Goal: Task Accomplishment & Management: Complete application form

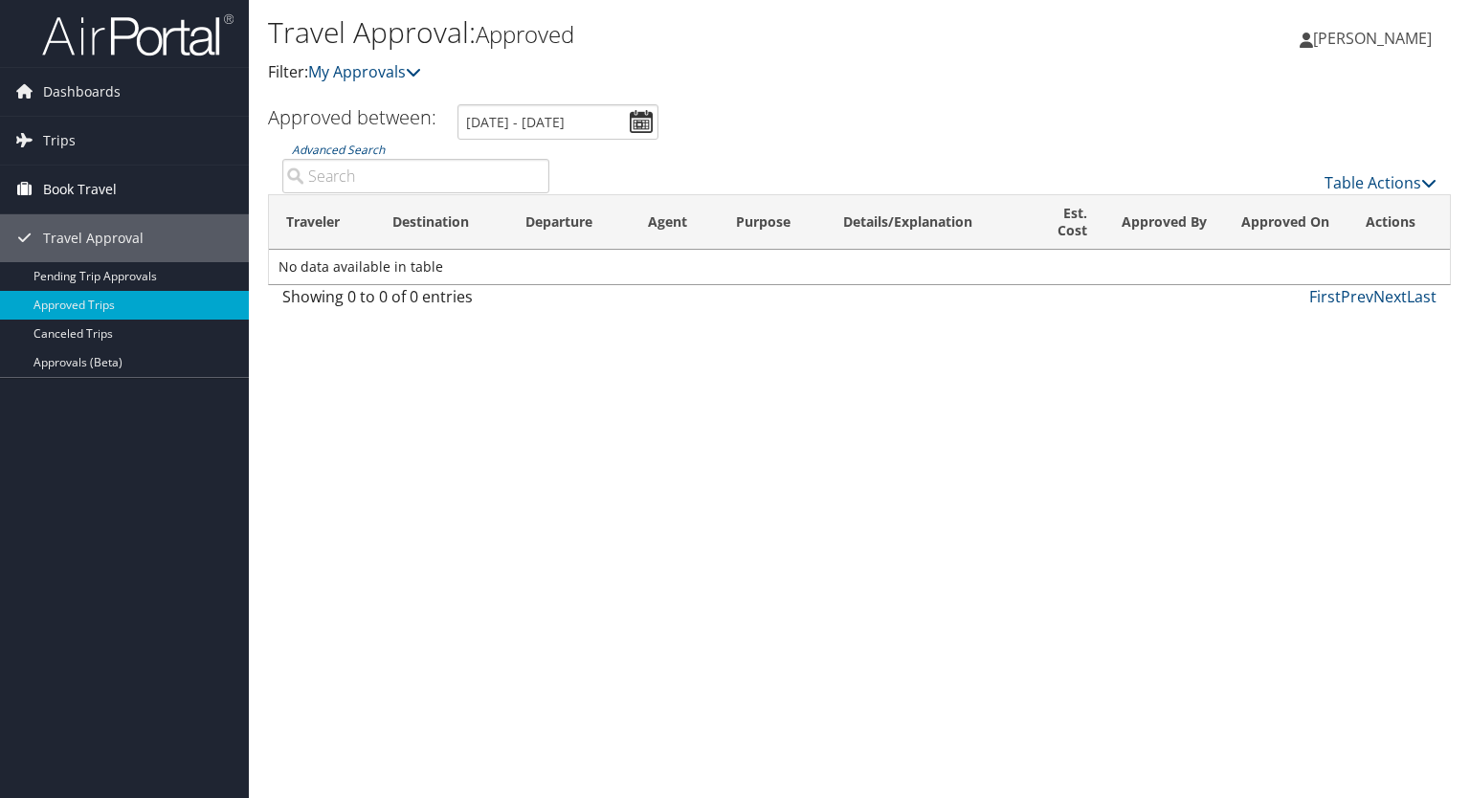
click at [126, 192] on link "Book Travel" at bounding box center [124, 190] width 249 height 48
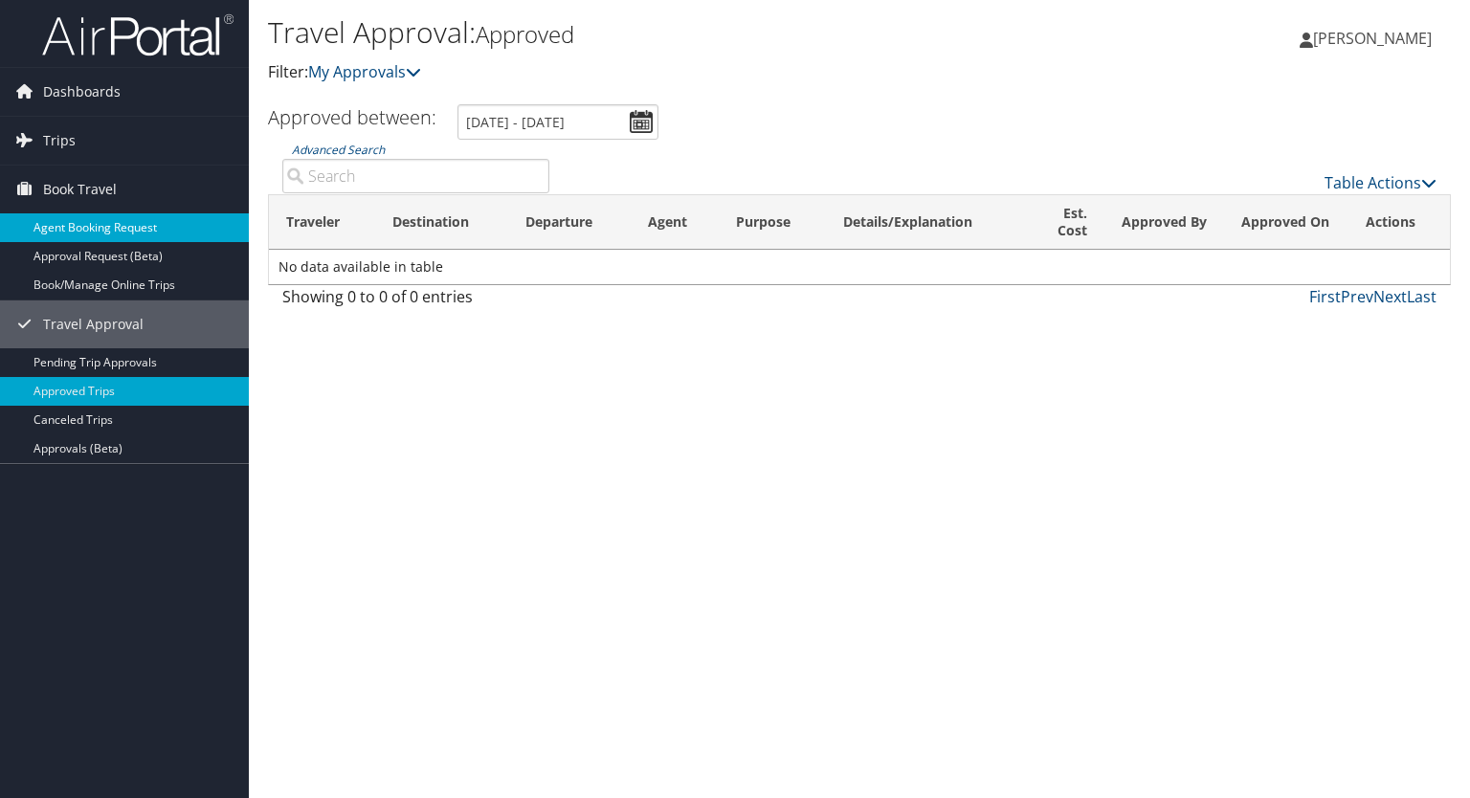
click at [133, 221] on link "Agent Booking Request" at bounding box center [124, 227] width 249 height 29
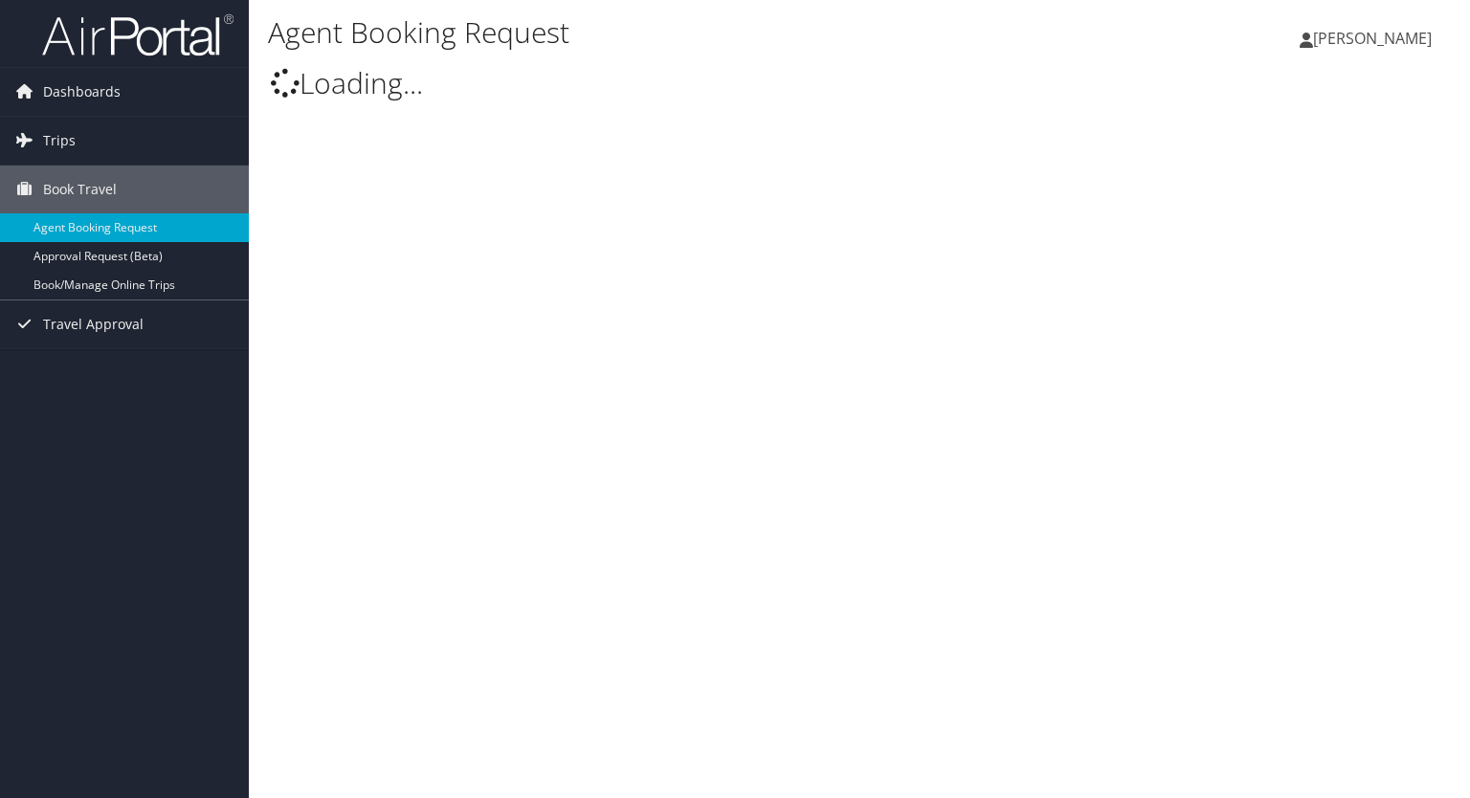
select select "[DOMAIN_NAME][EMAIL_ADDRESS][DOMAIN_NAME]"
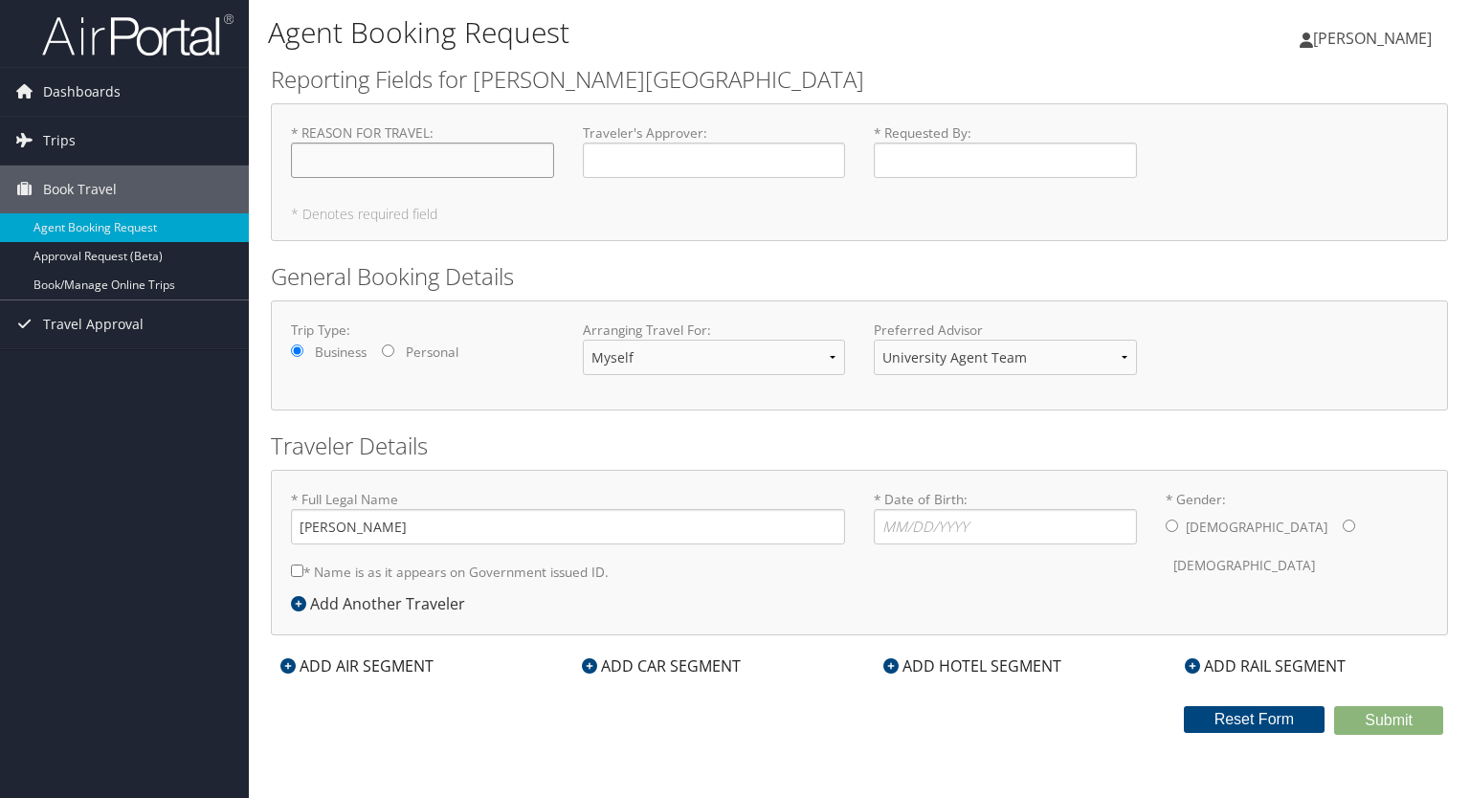
click at [342, 160] on input "* REASON FOR TRAVEL : Required" at bounding box center [422, 160] width 263 height 35
type input "Business conference"
click at [757, 169] on input "Traveler's Approver : Required" at bounding box center [714, 160] width 263 height 35
type input "[PERSON_NAME]"
click at [998, 154] on input "* Requested By : Required" at bounding box center [1005, 160] width 263 height 35
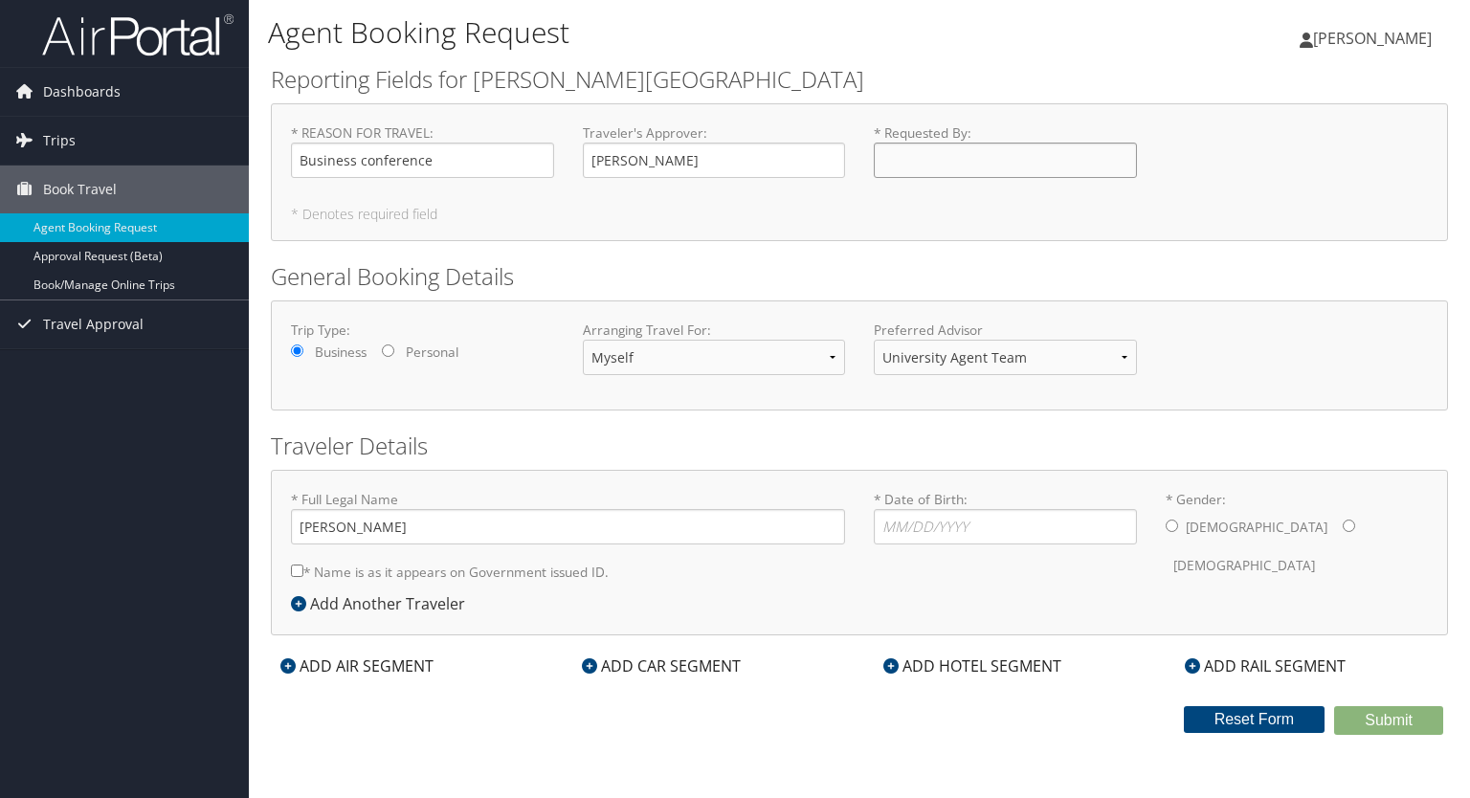
type input "[PERSON_NAME]"
click at [832, 360] on select "Myself Another Traveler Guest Traveler" at bounding box center [714, 357] width 263 height 35
select select "another"
click at [583, 340] on select "Myself Another Traveler Guest Traveler" at bounding box center [714, 357] width 263 height 35
click at [575, 537] on input "* Full Legal Name" at bounding box center [568, 526] width 554 height 35
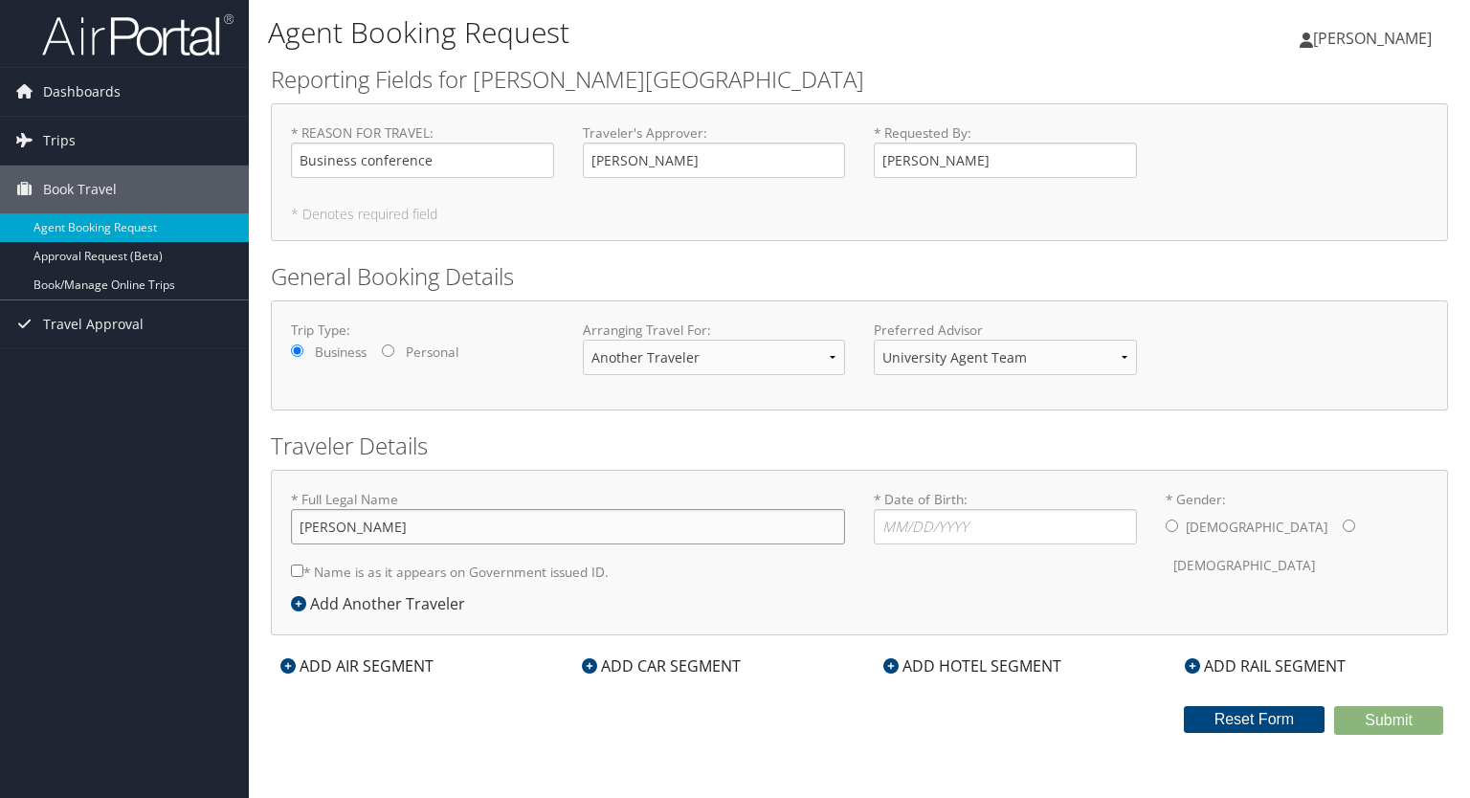
click at [499, 535] on input "[PERSON_NAME]" at bounding box center [568, 526] width 554 height 35
type input "[PERSON_NAME]"
click at [926, 518] on input "* Date of Birth: Invalid Date" at bounding box center [1005, 526] width 263 height 35
type input "[DATE]"
click at [1171, 526] on input "* Gender: [DEMOGRAPHIC_DATA] [DEMOGRAPHIC_DATA]" at bounding box center [1171, 526] width 12 height 12
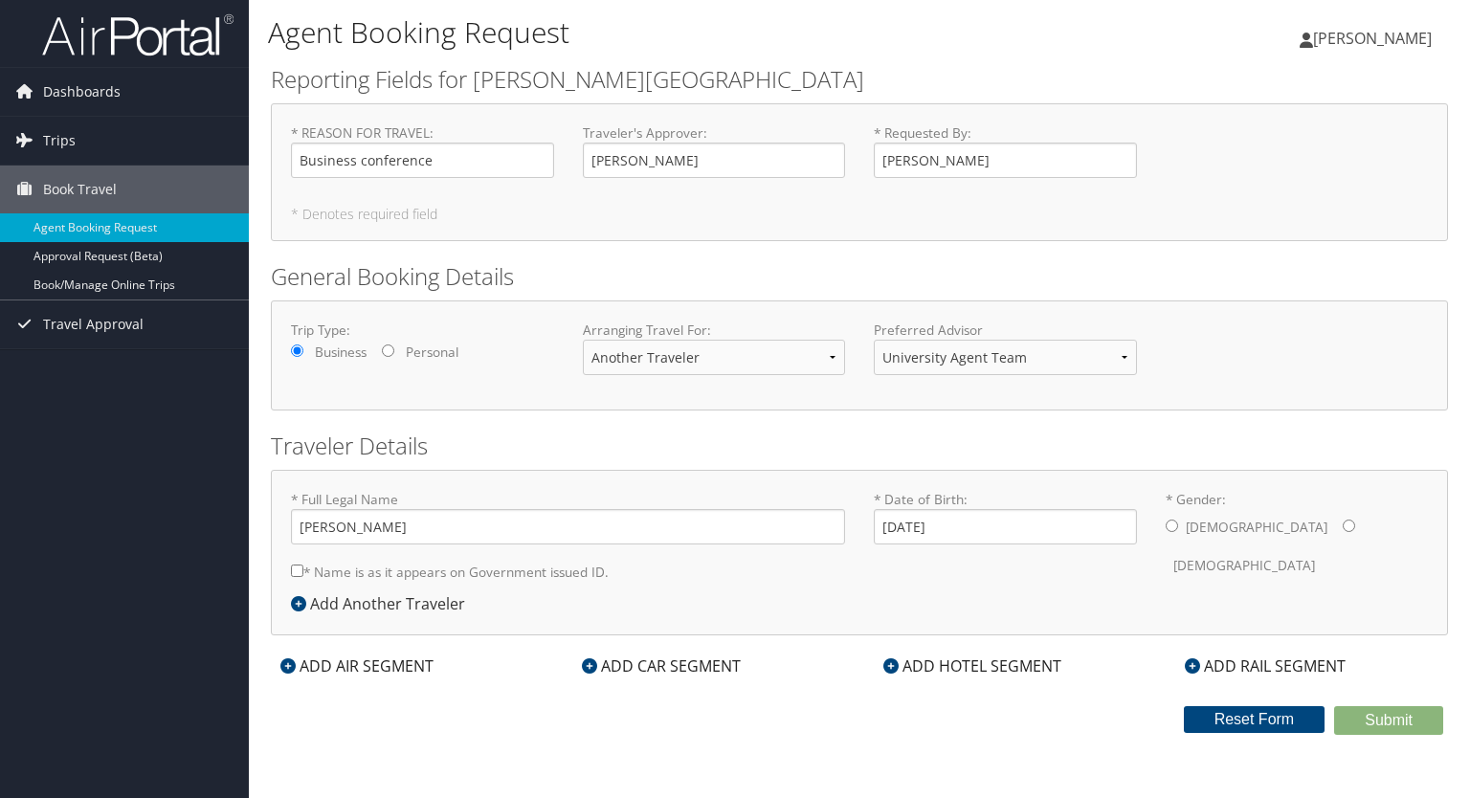
radio input "true"
click at [297, 602] on icon at bounding box center [298, 603] width 15 height 15
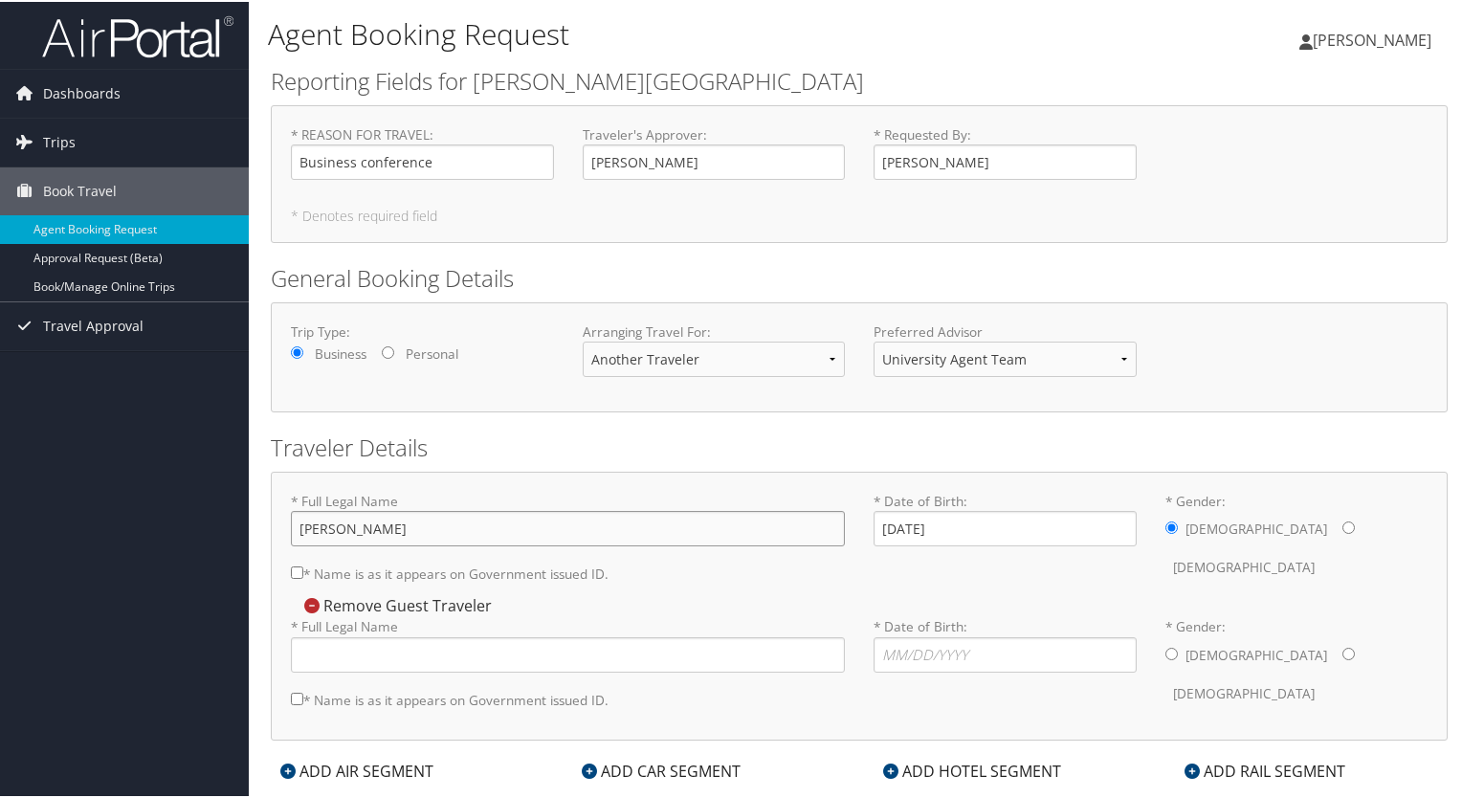
click at [388, 529] on input "[PERSON_NAME]" at bounding box center [568, 526] width 554 height 35
click at [384, 529] on input "[PERSON_NAME]" at bounding box center [568, 526] width 554 height 35
type input "[PERSON_NAME]"
click at [298, 572] on input "* Name is as it appears on Government issued ID." at bounding box center [297, 571] width 12 height 12
checkbox input "true"
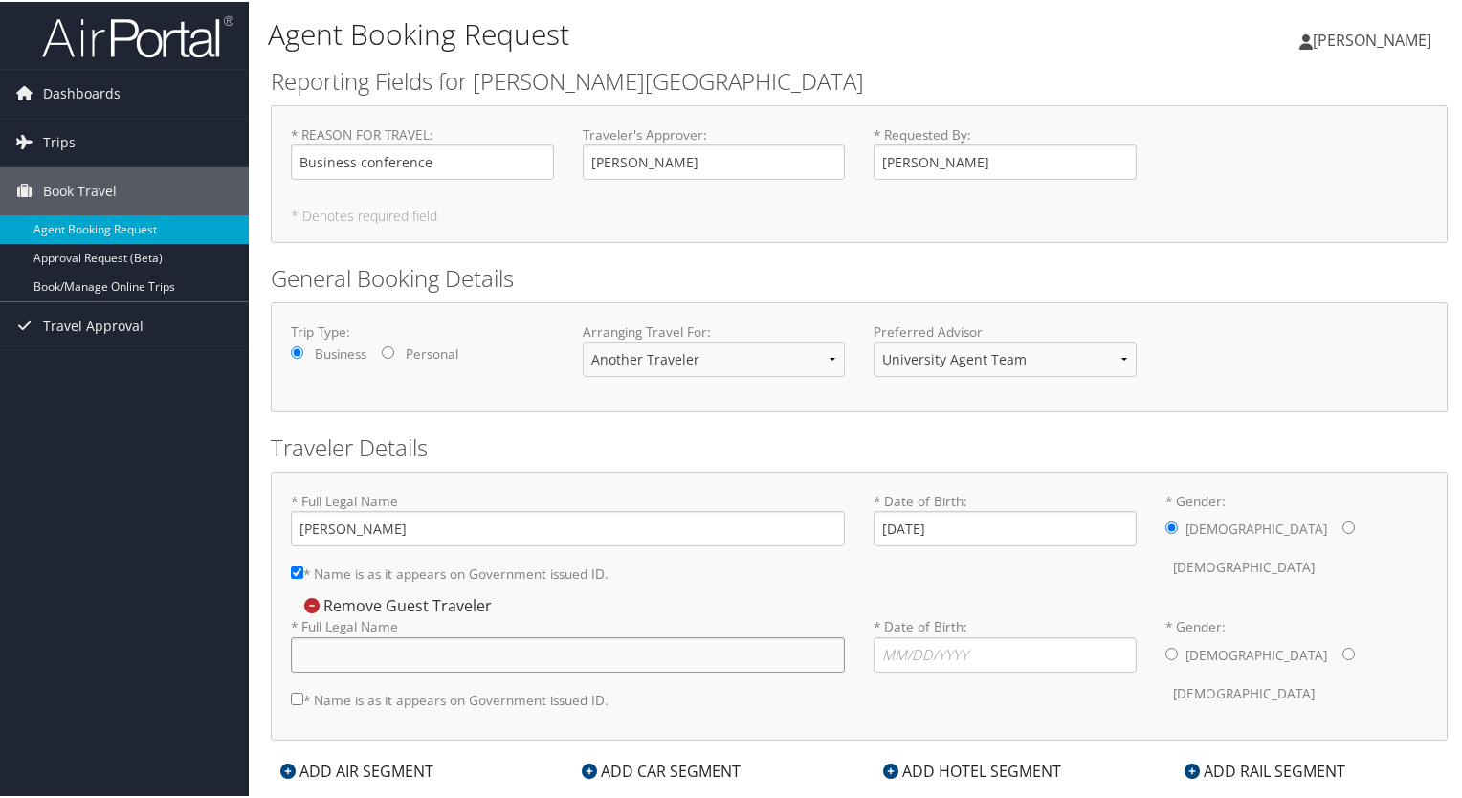
click at [336, 666] on input "* Full Legal Name" at bounding box center [568, 652] width 554 height 35
type input "[PERSON_NAME] [PERSON_NAME]"
click at [988, 644] on input "* Date of Birth: Invalid Date" at bounding box center [1005, 652] width 263 height 35
type input "[DATE]"
click at [1165, 654] on input "* Gender: [DEMOGRAPHIC_DATA] [DEMOGRAPHIC_DATA]" at bounding box center [1171, 652] width 12 height 12
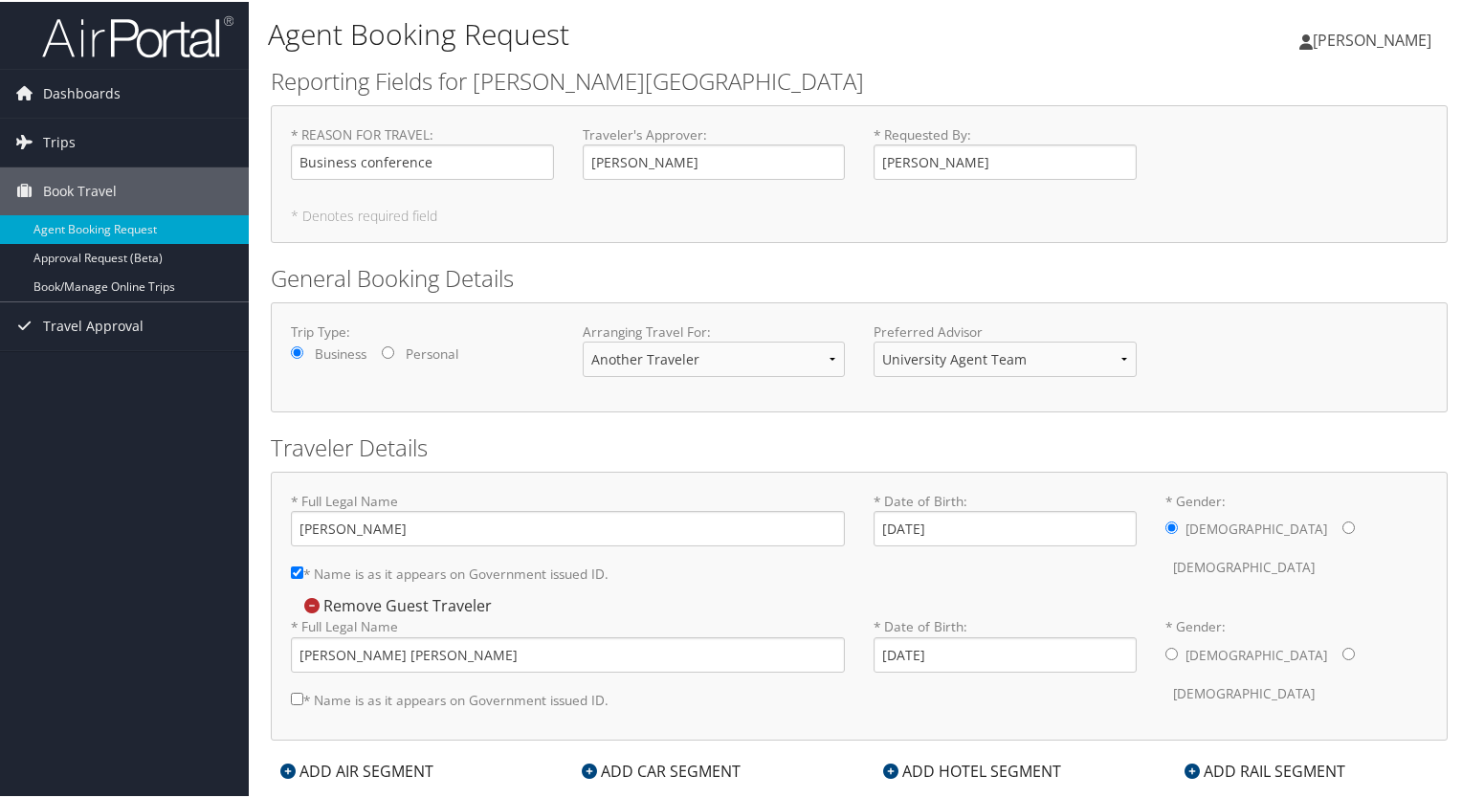
radio input "true"
click at [298, 693] on input "* Name is as it appears on Government issued ID." at bounding box center [297, 697] width 12 height 12
checkbox input "true"
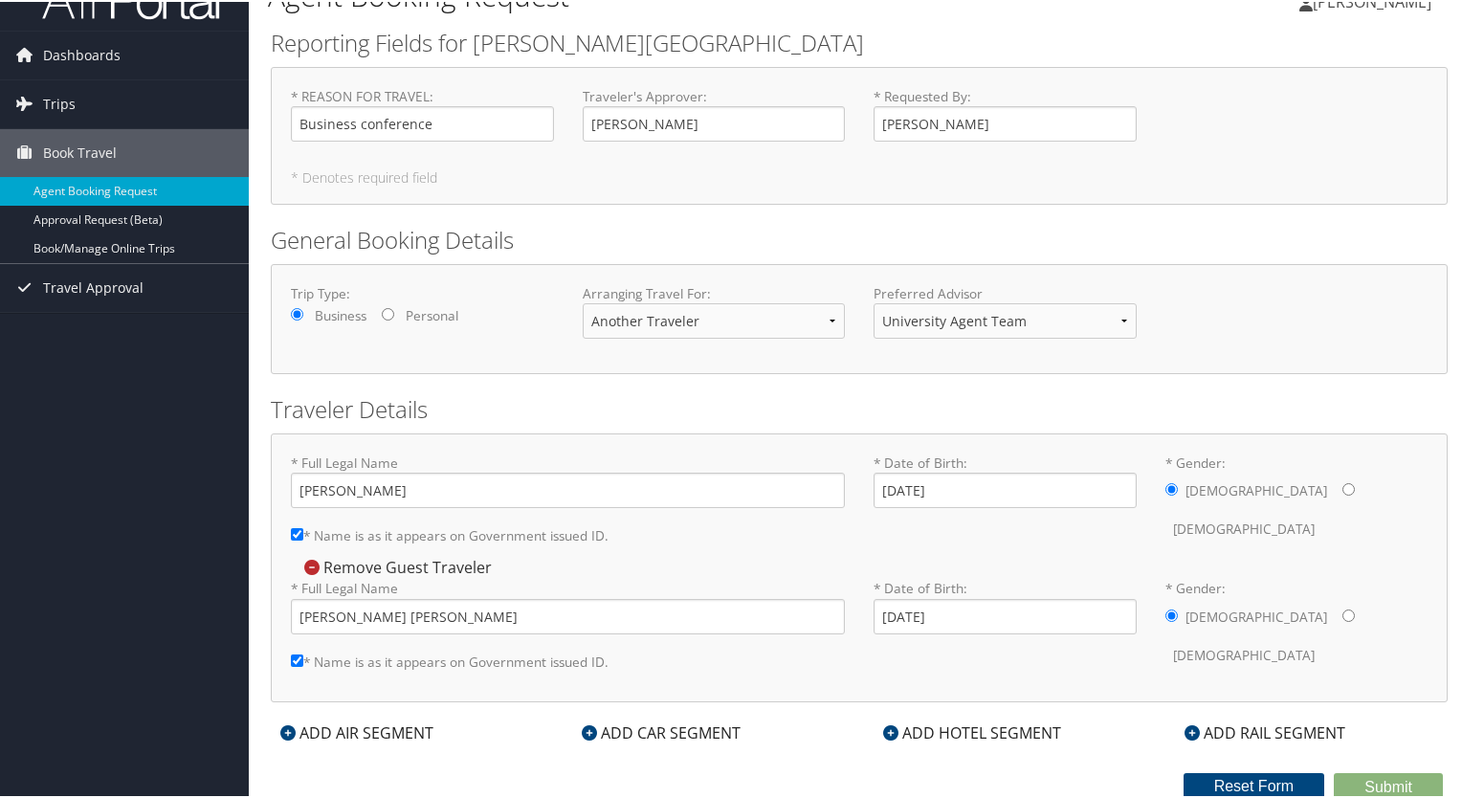
click at [292, 725] on icon at bounding box center [287, 730] width 15 height 15
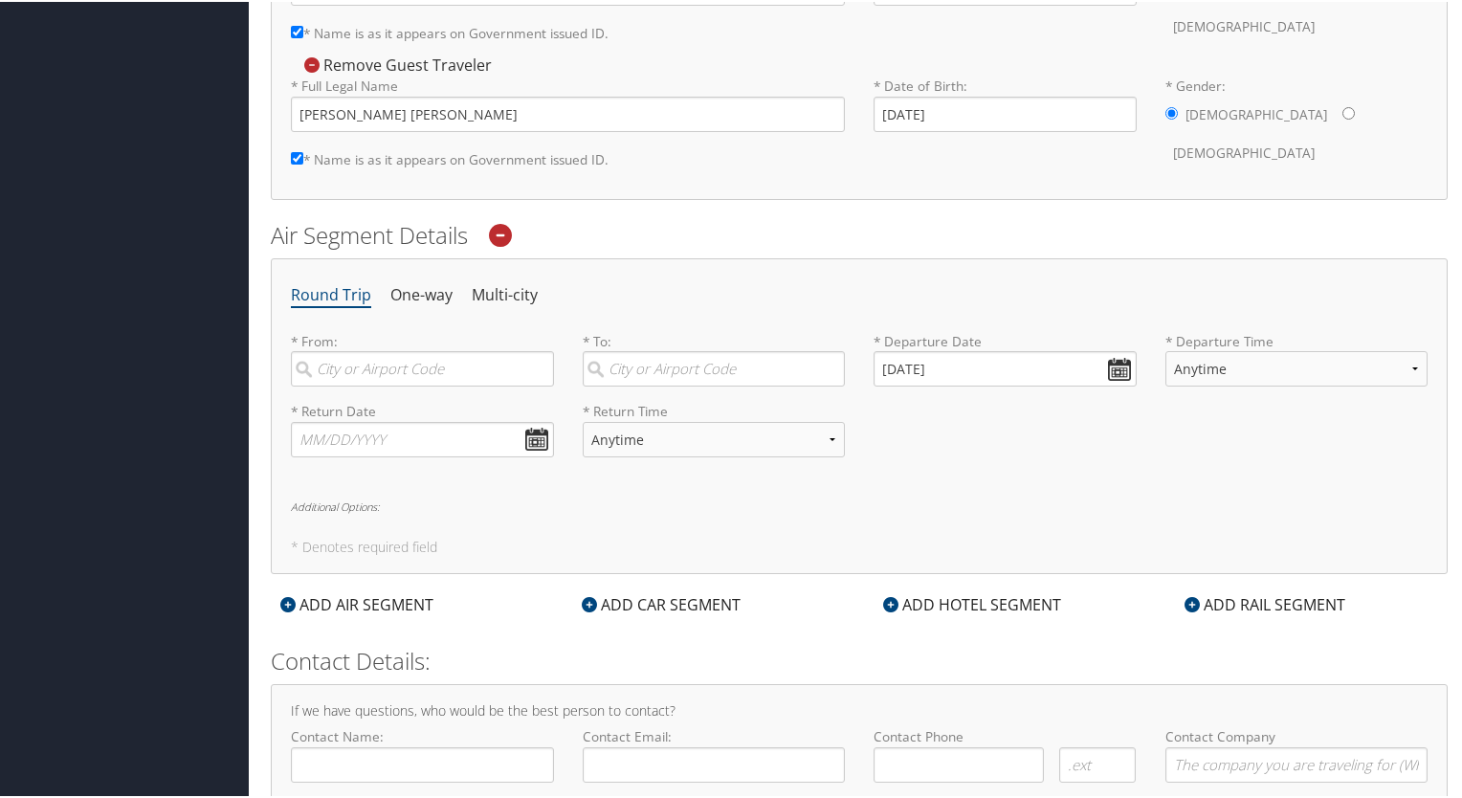
scroll to position [593, 0]
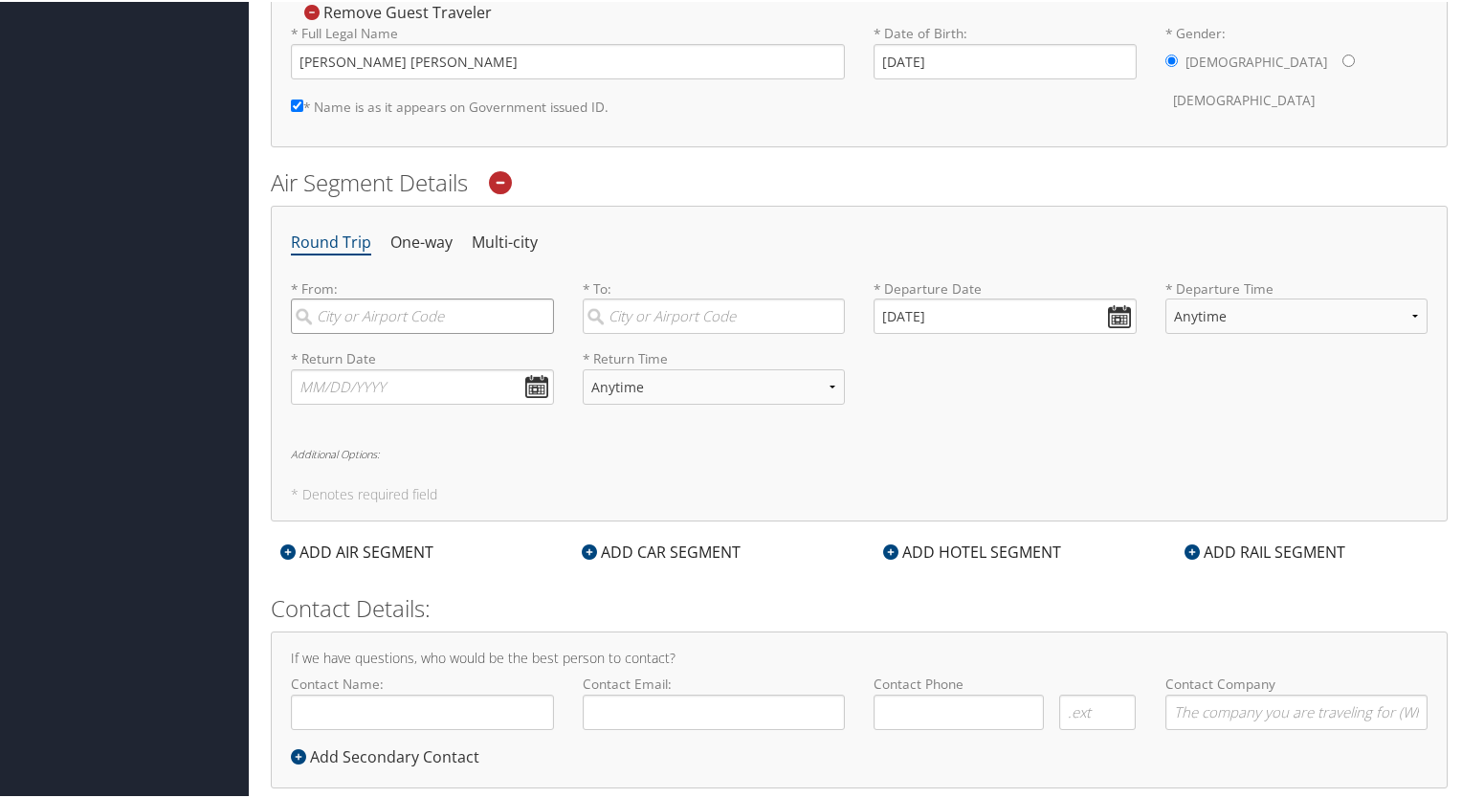
click at [466, 326] on input "search" at bounding box center [422, 314] width 263 height 35
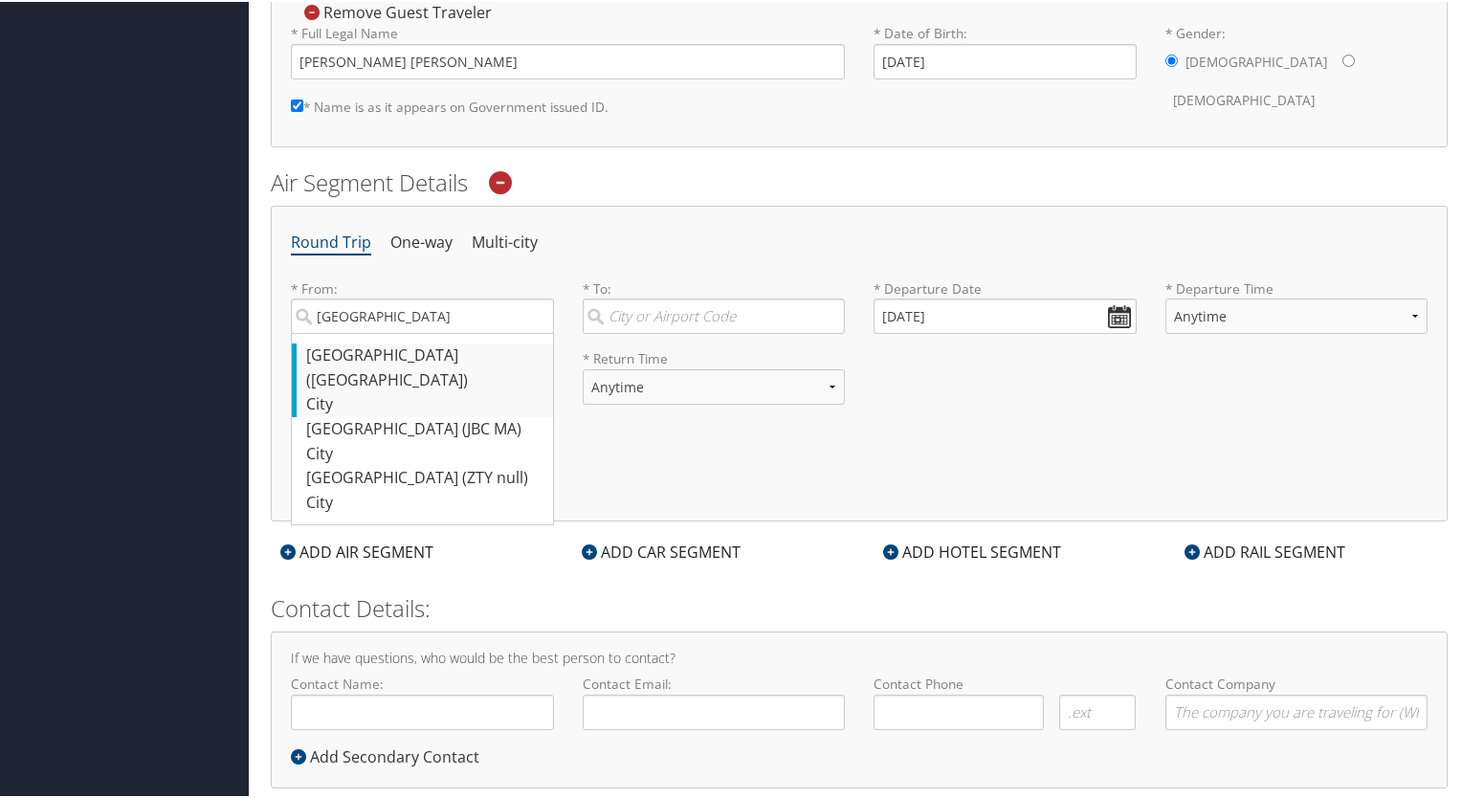
click at [422, 356] on div "[GEOGRAPHIC_DATA] ([GEOGRAPHIC_DATA])" at bounding box center [424, 366] width 237 height 49
click at [422, 332] on input "[GEOGRAPHIC_DATA]" at bounding box center [422, 314] width 263 height 35
type input "[GEOGRAPHIC_DATA] ([GEOGRAPHIC_DATA])"
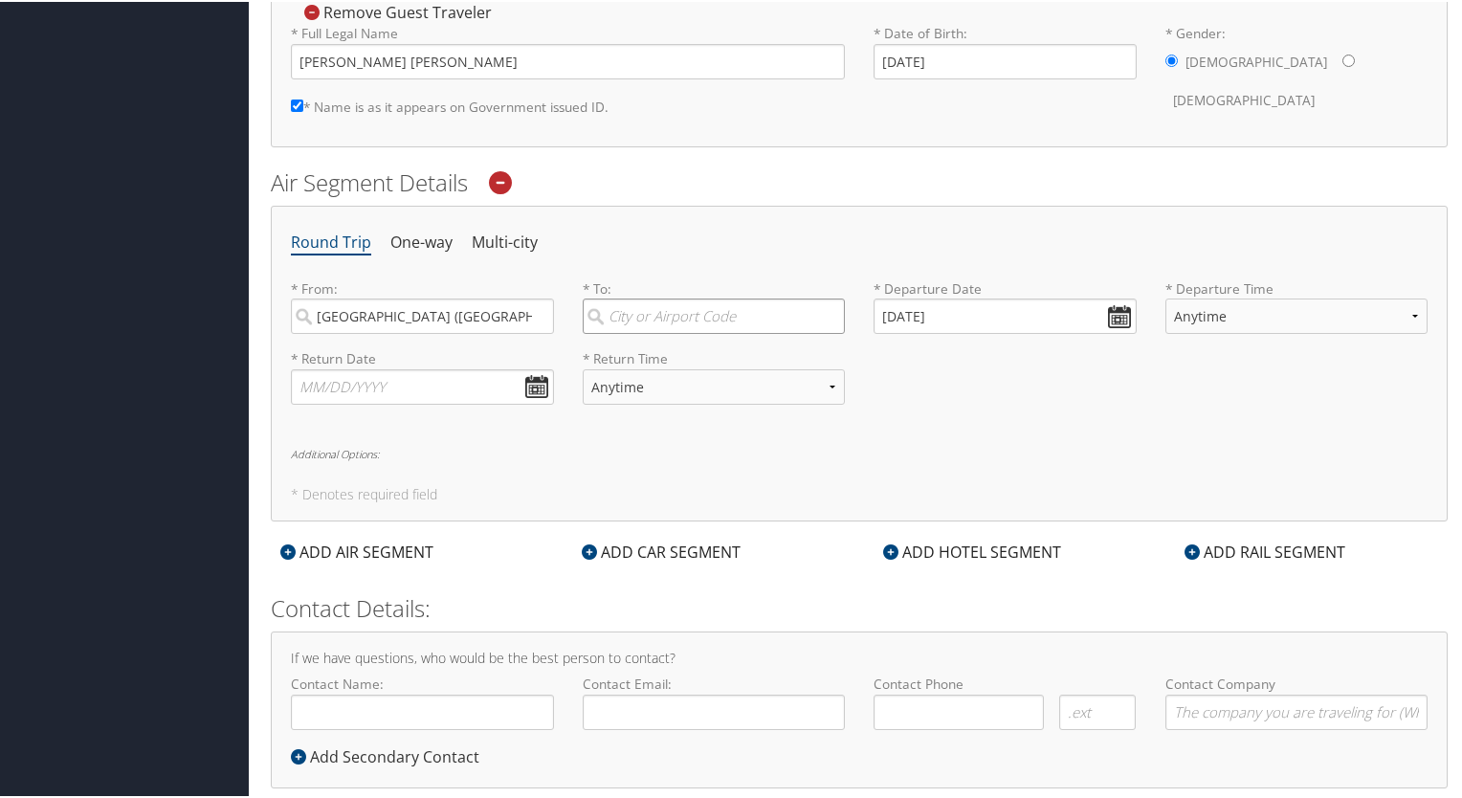
click at [785, 315] on input "search" at bounding box center [714, 314] width 263 height 35
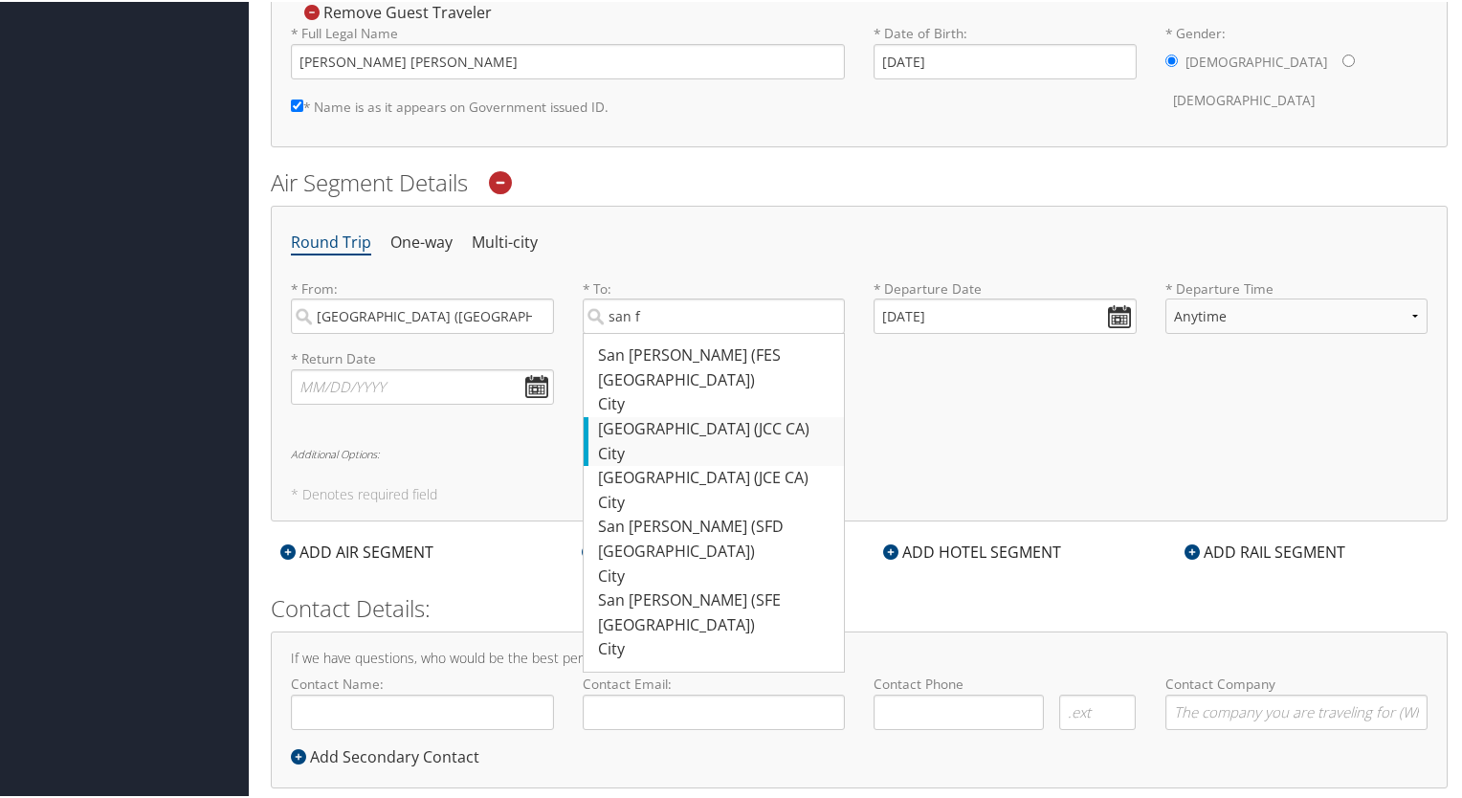
click at [691, 415] on div "San Francisco (JCC CA)" at bounding box center [716, 427] width 237 height 25
click at [691, 332] on input "san f" at bounding box center [714, 314] width 263 height 35
type input "San Francisco (JCC CA)"
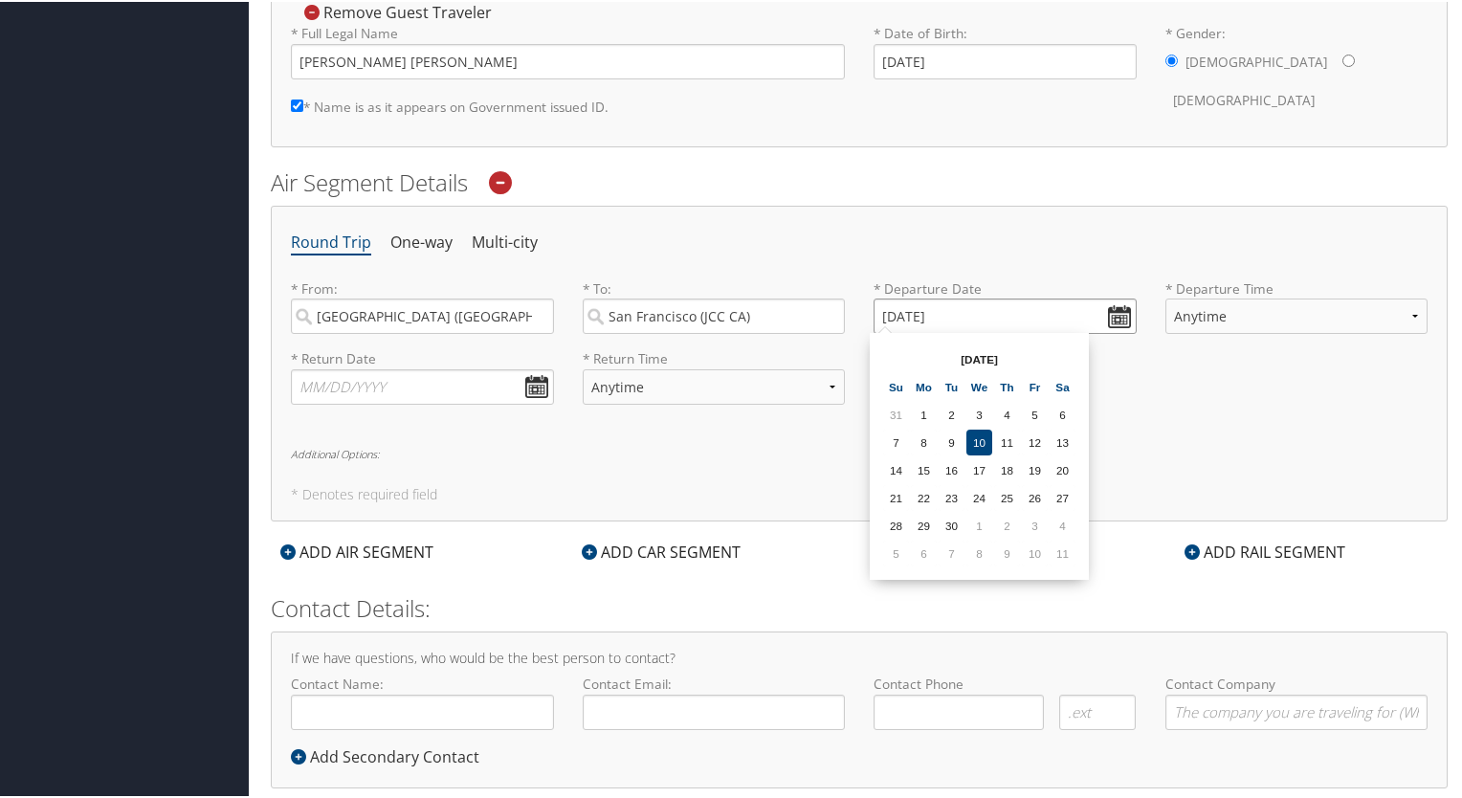
click at [1127, 307] on input "[DATE]" at bounding box center [1005, 314] width 263 height 35
click at [1063, 358] on th at bounding box center [1063, 357] width 26 height 26
click at [1063, 357] on th at bounding box center [1063, 357] width 26 height 26
click at [950, 468] on td "11" at bounding box center [952, 468] width 26 height 26
type input "[DATE]"
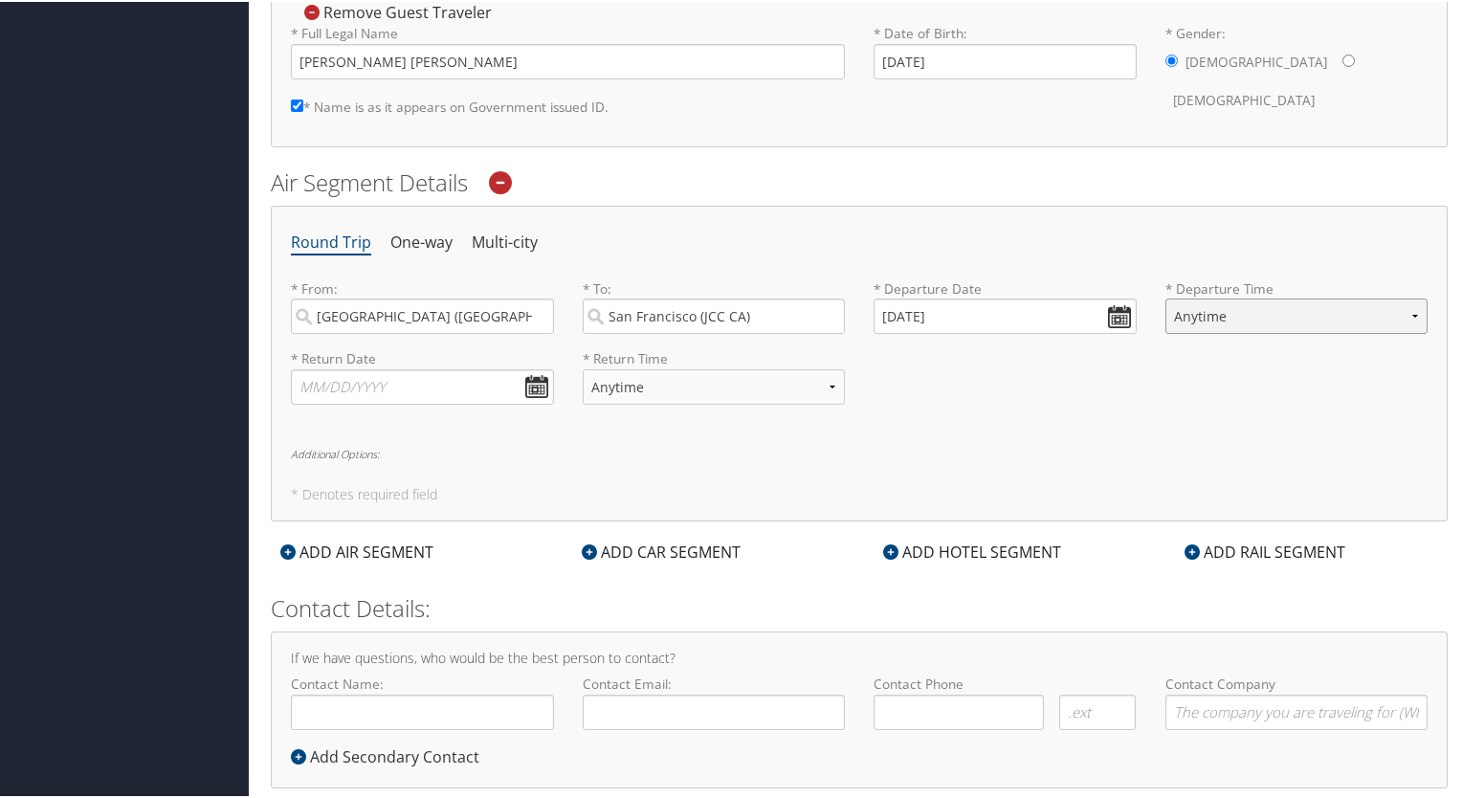
click at [1403, 307] on select "Anytime Early Morning (5AM-7AM) Morning (7AM-12PM) Afternoon (12PM-5PM) Evening…" at bounding box center [1296, 314] width 263 height 35
select select "12PM-5PM"
click at [1165, 297] on select "Anytime Early Morning (5AM-7AM) Morning (7AM-12PM) Afternoon (12PM-5PM) Evening…" at bounding box center [1296, 314] width 263 height 35
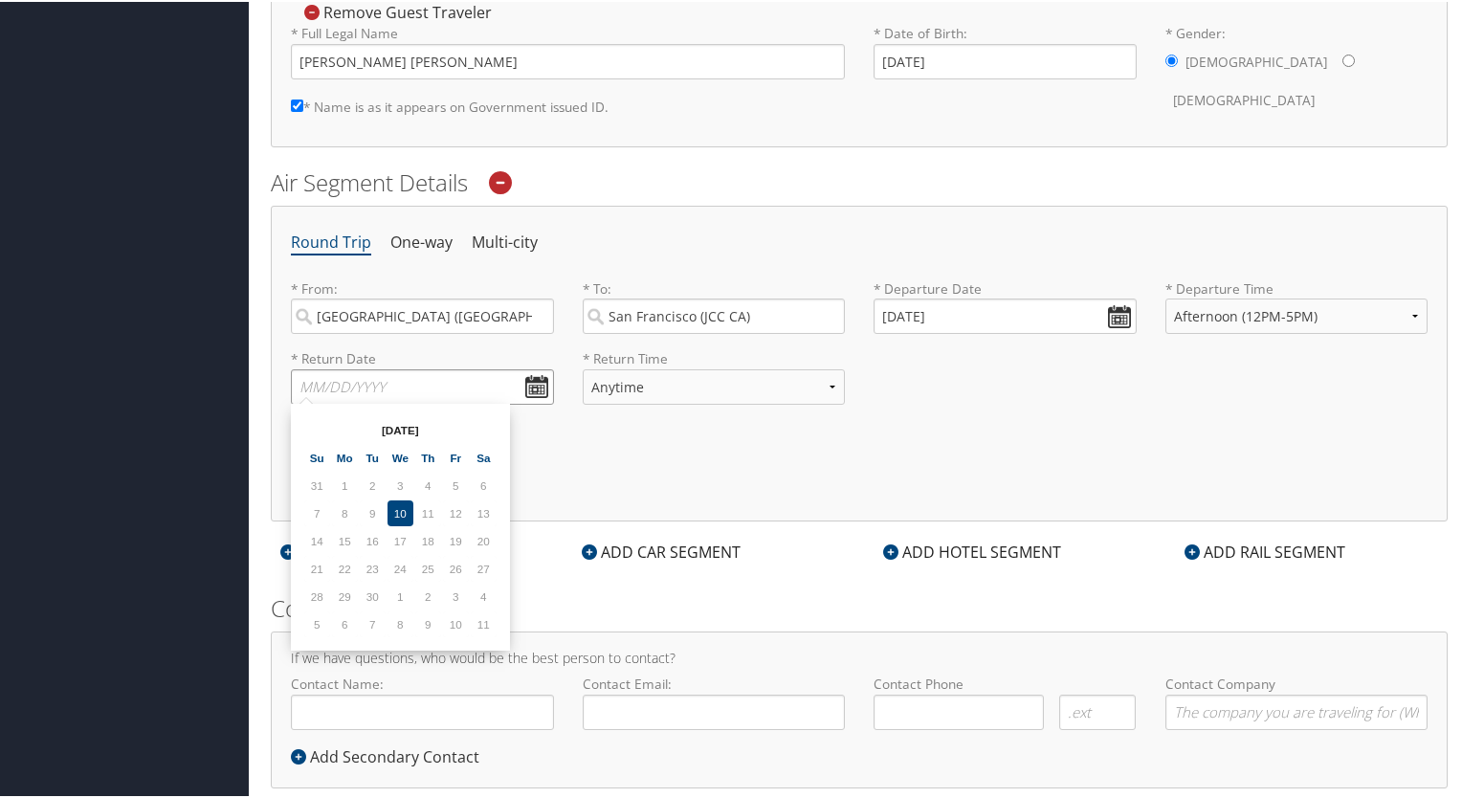
click at [536, 380] on input "text" at bounding box center [422, 384] width 263 height 35
click at [531, 388] on input "text" at bounding box center [422, 384] width 263 height 35
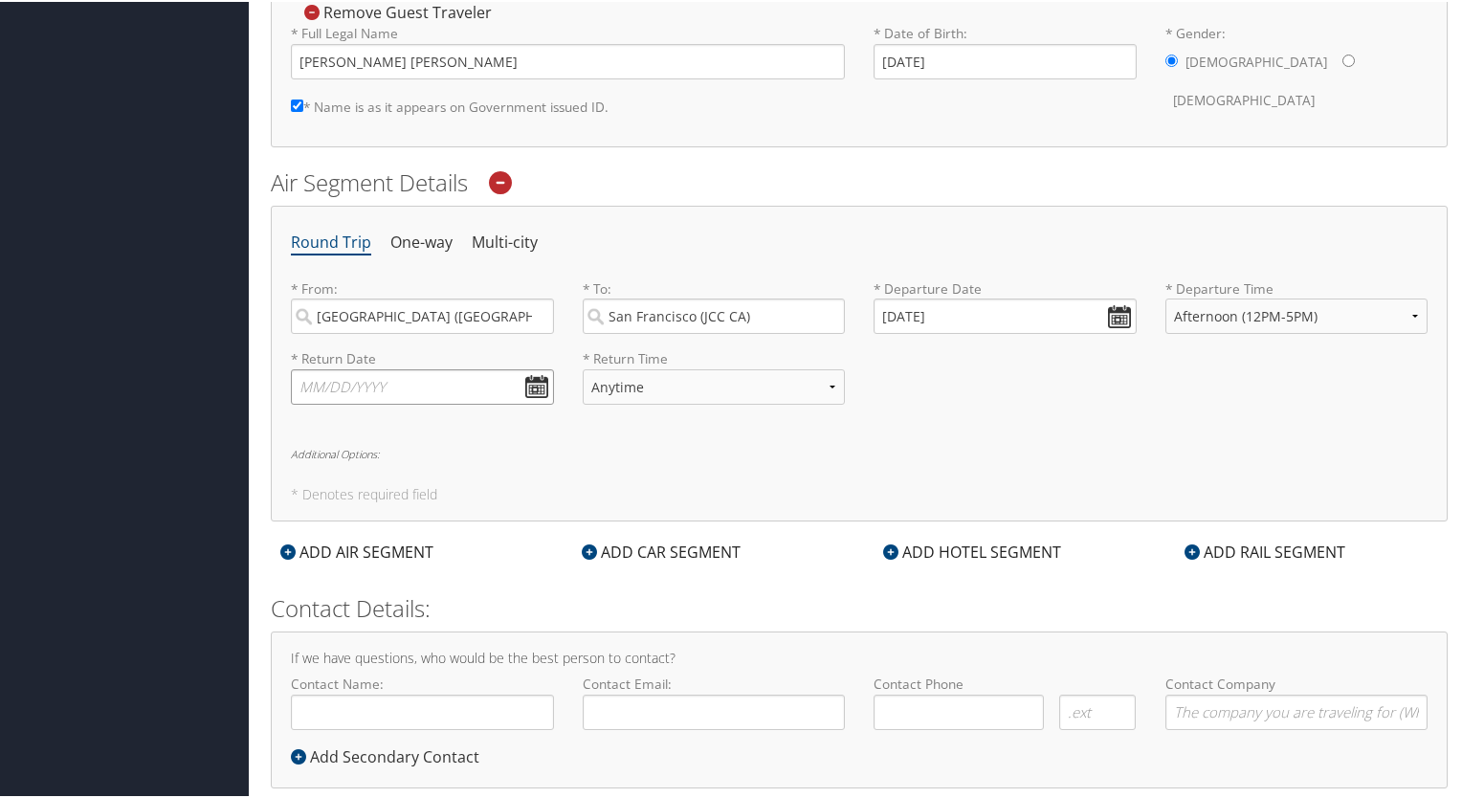
click at [543, 383] on input "text" at bounding box center [422, 384] width 263 height 35
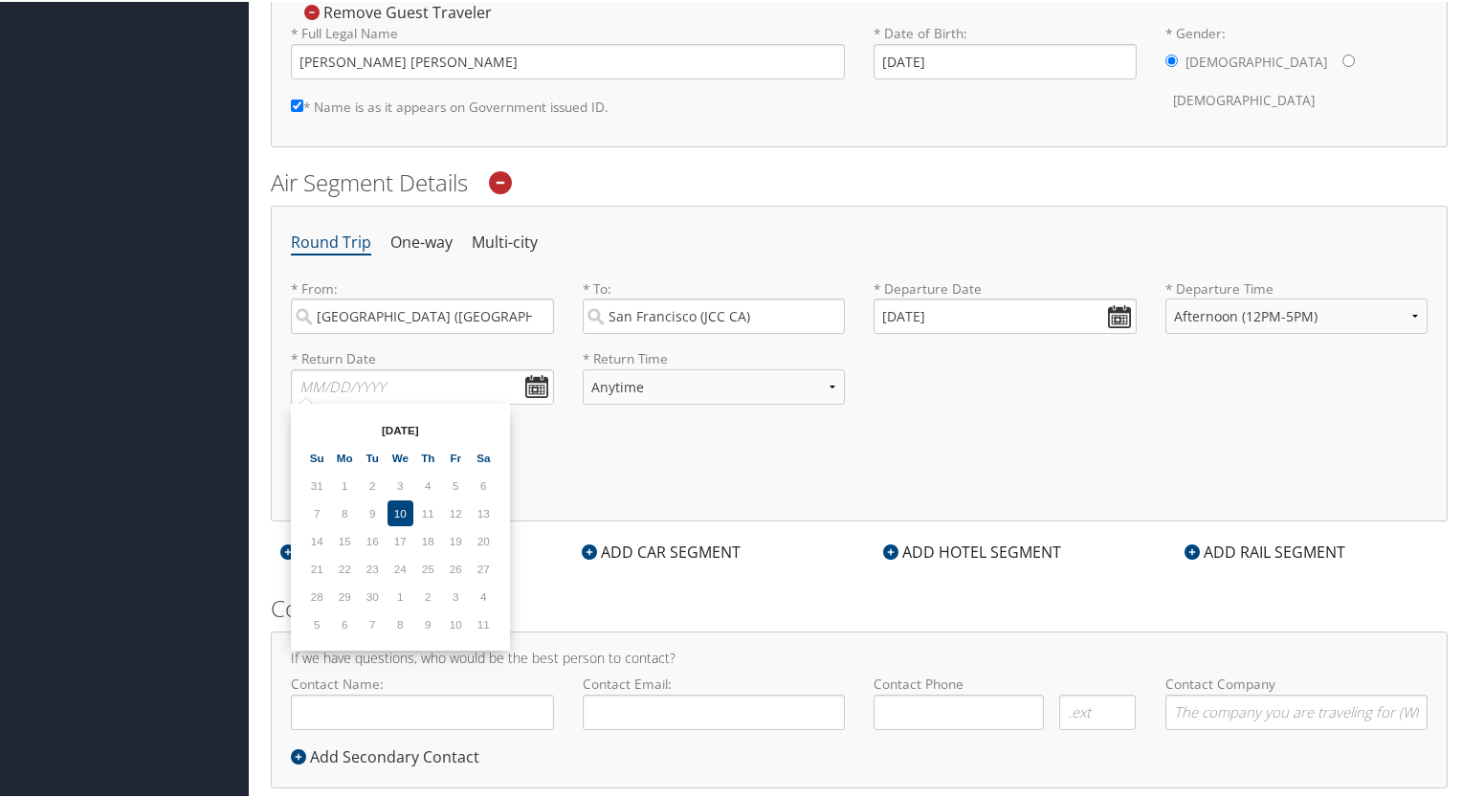
click at [459, 427] on th "[DATE]" at bounding box center [400, 428] width 137 height 26
click at [486, 425] on th at bounding box center [484, 428] width 26 height 26
click at [477, 535] on td "15" at bounding box center [484, 539] width 26 height 26
type input "[DATE]"
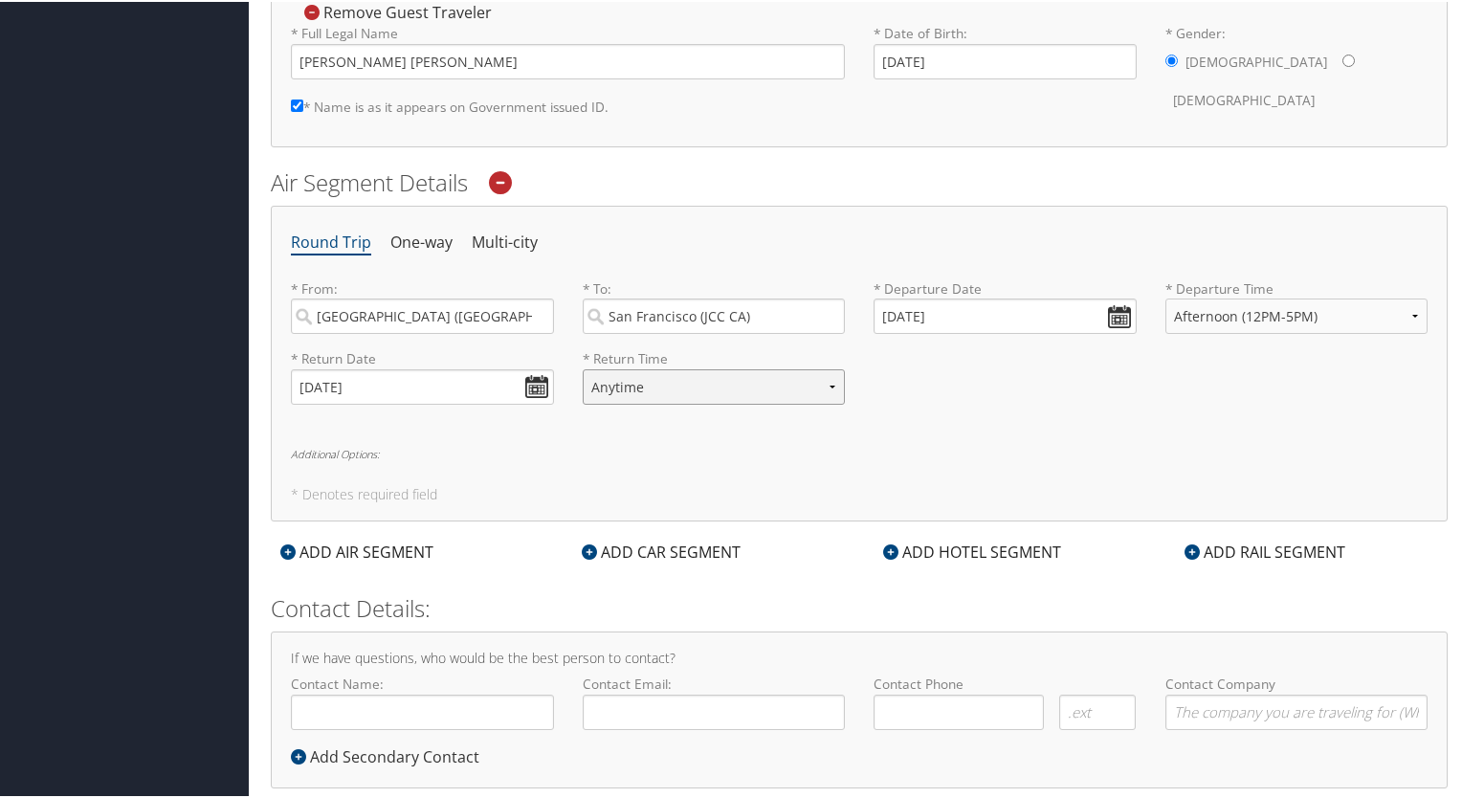
click at [839, 384] on select "Anytime Early Morning (5AM-7AM) Morning (7AM-12PM) Afternoon (12PM-5PM) Evening…" at bounding box center [714, 384] width 263 height 35
click at [583, 367] on select "Anytime Early Morning (5AM-7AM) Morning (7AM-12PM) Afternoon (12PM-5PM) Evening…" at bounding box center [714, 384] width 263 height 35
click at [834, 375] on select "Anytime Early Morning (5AM-7AM) Morning (7AM-12PM) Afternoon (12PM-5PM) Evening…" at bounding box center [714, 384] width 263 height 35
select select "12PM-5PM"
click at [583, 367] on select "Anytime Early Morning (5AM-7AM) Morning (7AM-12PM) Afternoon (12PM-5PM) Evening…" at bounding box center [714, 384] width 263 height 35
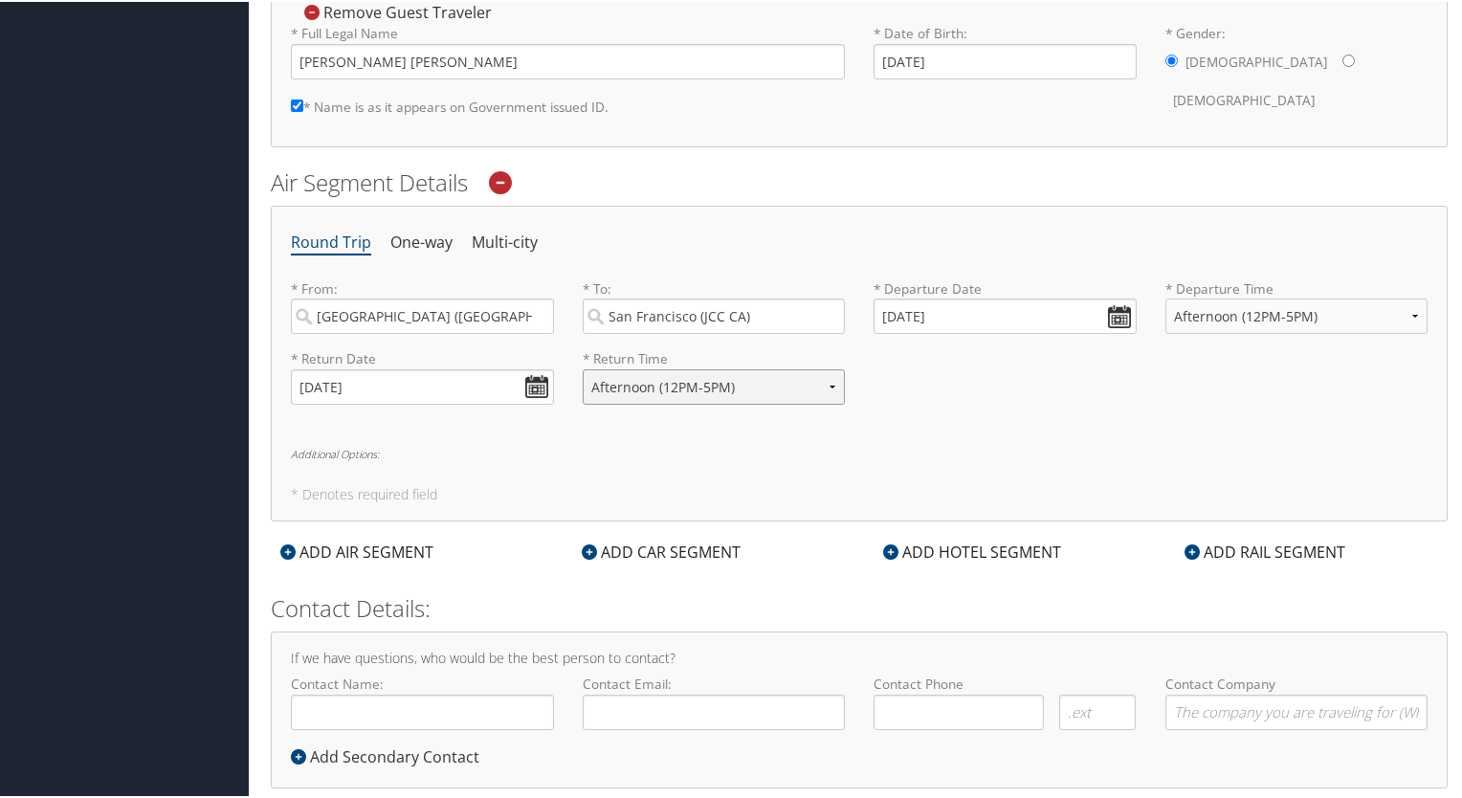
scroll to position [627, 0]
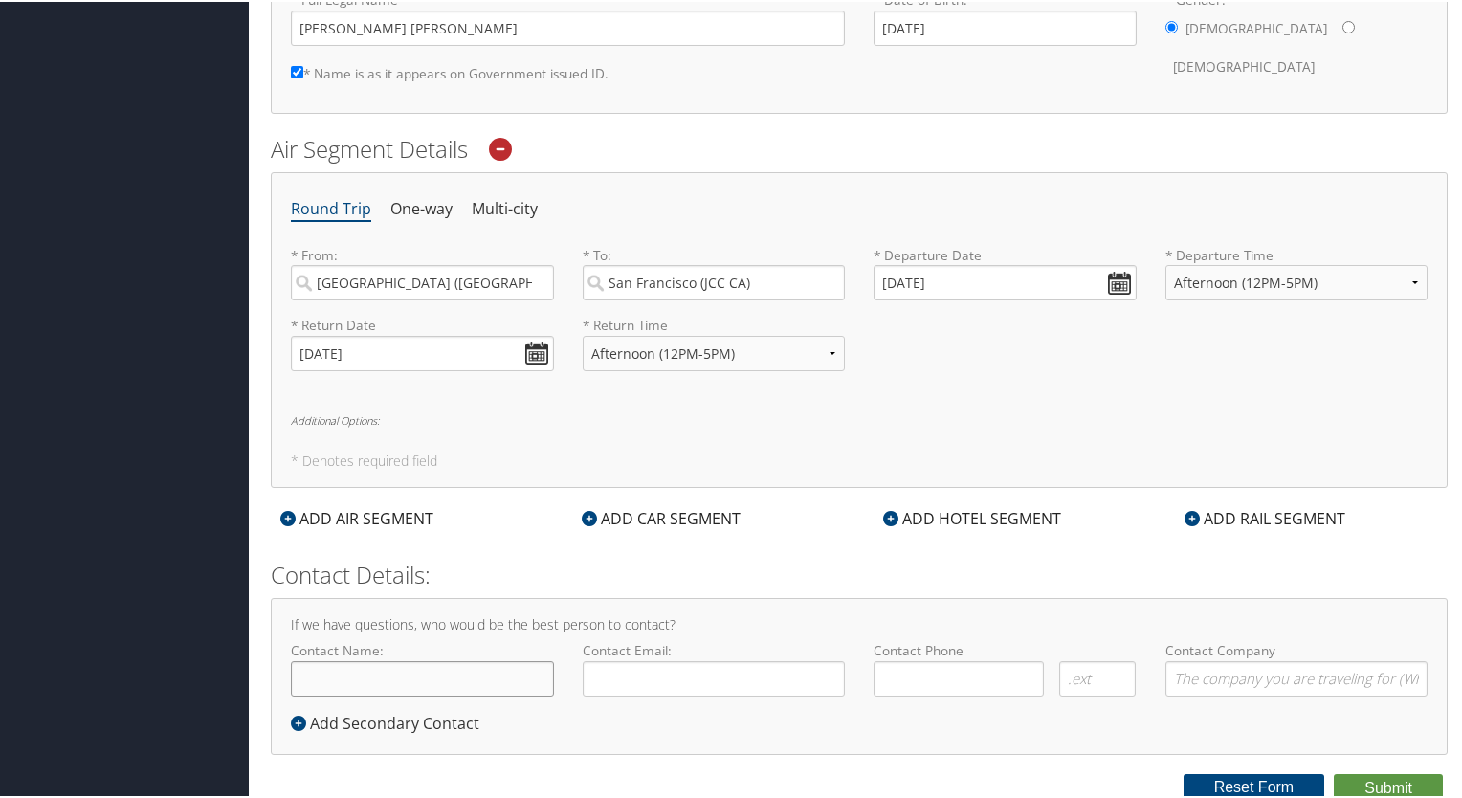
click at [429, 670] on input "Contact Name:" at bounding box center [422, 676] width 263 height 35
type input "[PERSON_NAME]"
click at [1210, 679] on input "Contact Company" at bounding box center [1296, 676] width 263 height 35
type input "[PERSON_NAME][GEOGRAPHIC_DATA]"
click at [745, 677] on input "Contact Email:" at bounding box center [714, 676] width 263 height 35
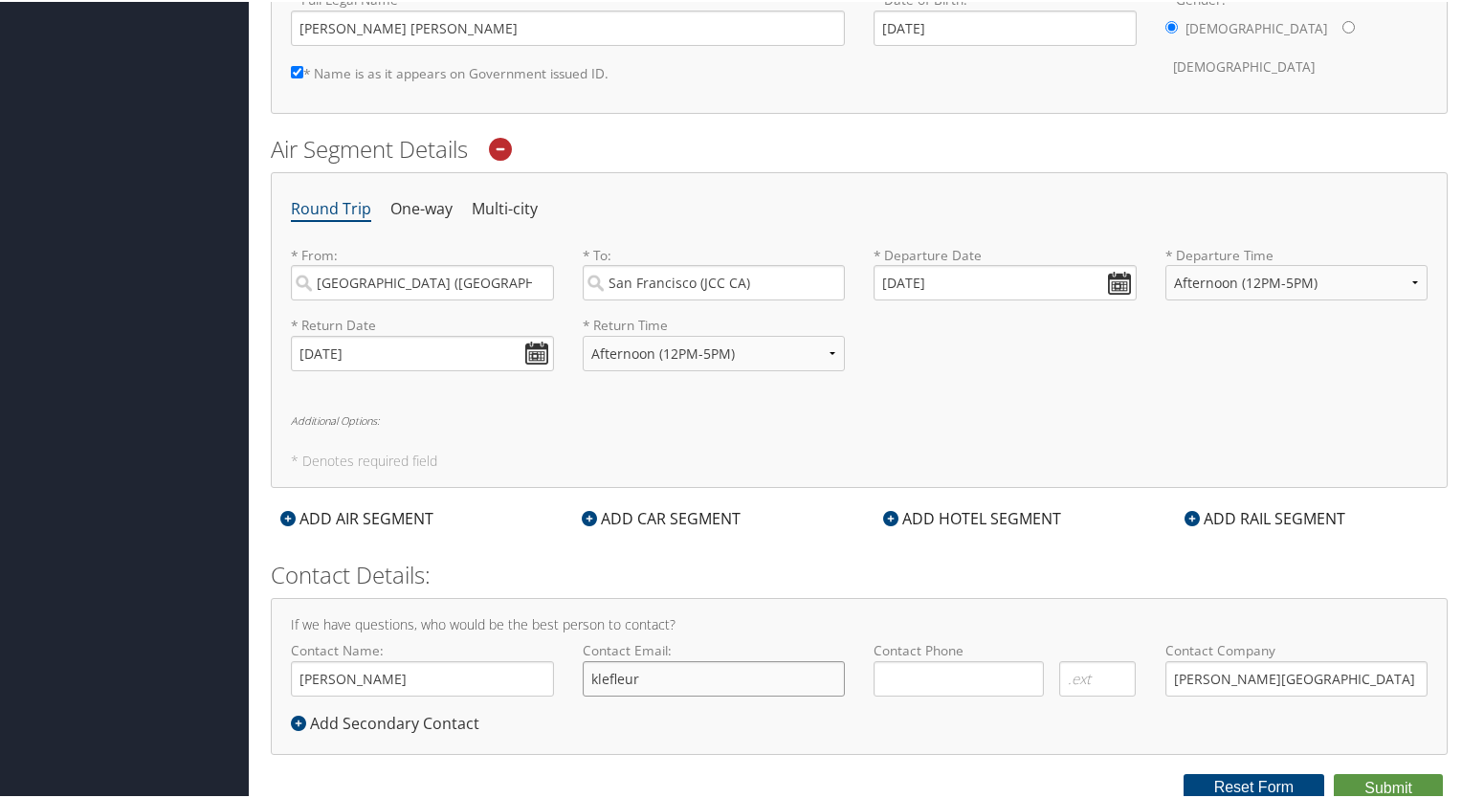
type input "[EMAIL_ADDRESS][PERSON_NAME][DOMAIN_NAME]"
click at [892, 677] on input "( ) -" at bounding box center [959, 676] width 170 height 35
type input "[PHONE_NUMBER]"
click at [1181, 573] on h2 "Contact Details:" at bounding box center [859, 573] width 1177 height 33
click at [892, 510] on icon at bounding box center [890, 516] width 15 height 15
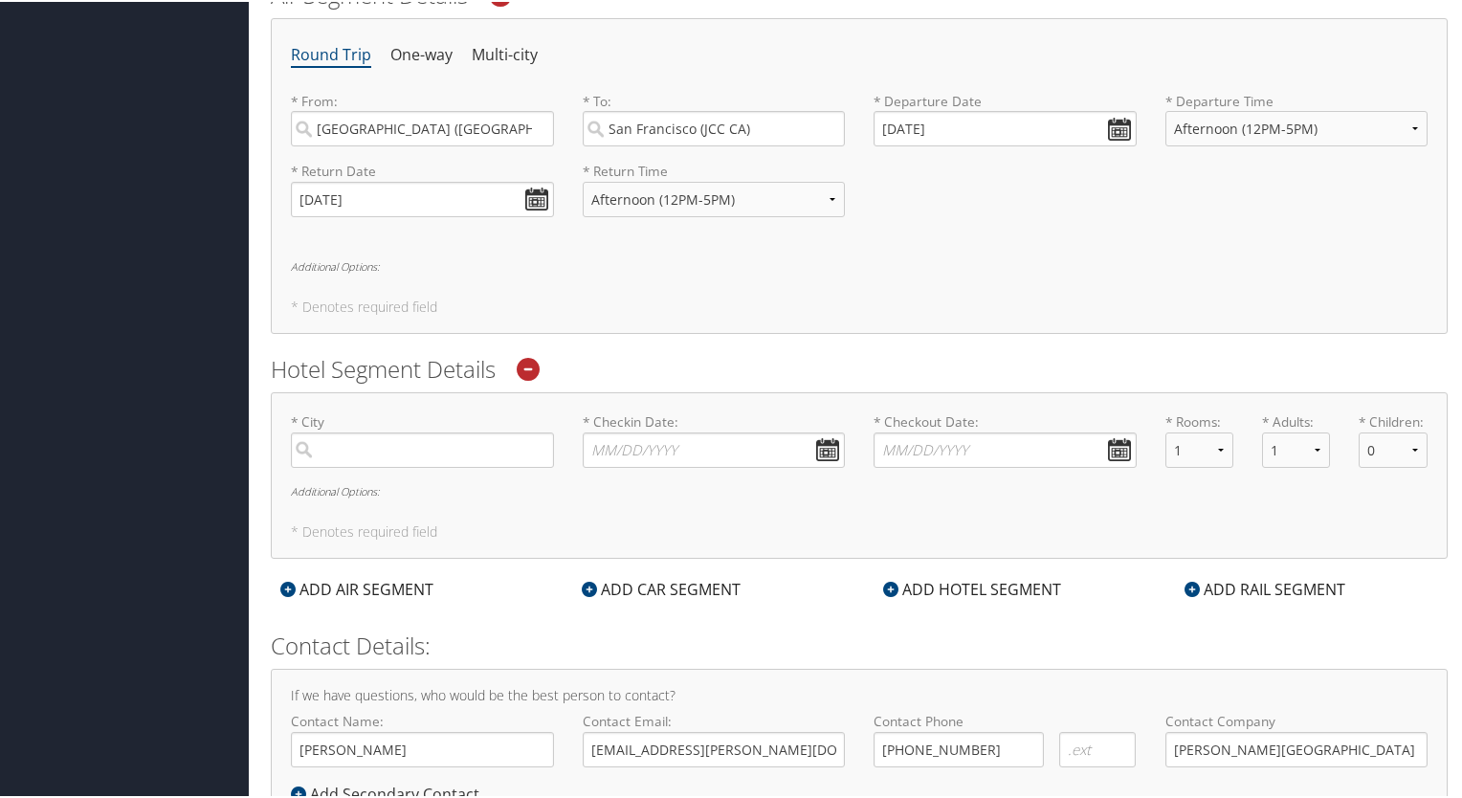
scroll to position [779, 0]
click at [536, 367] on icon at bounding box center [528, 369] width 23 height 23
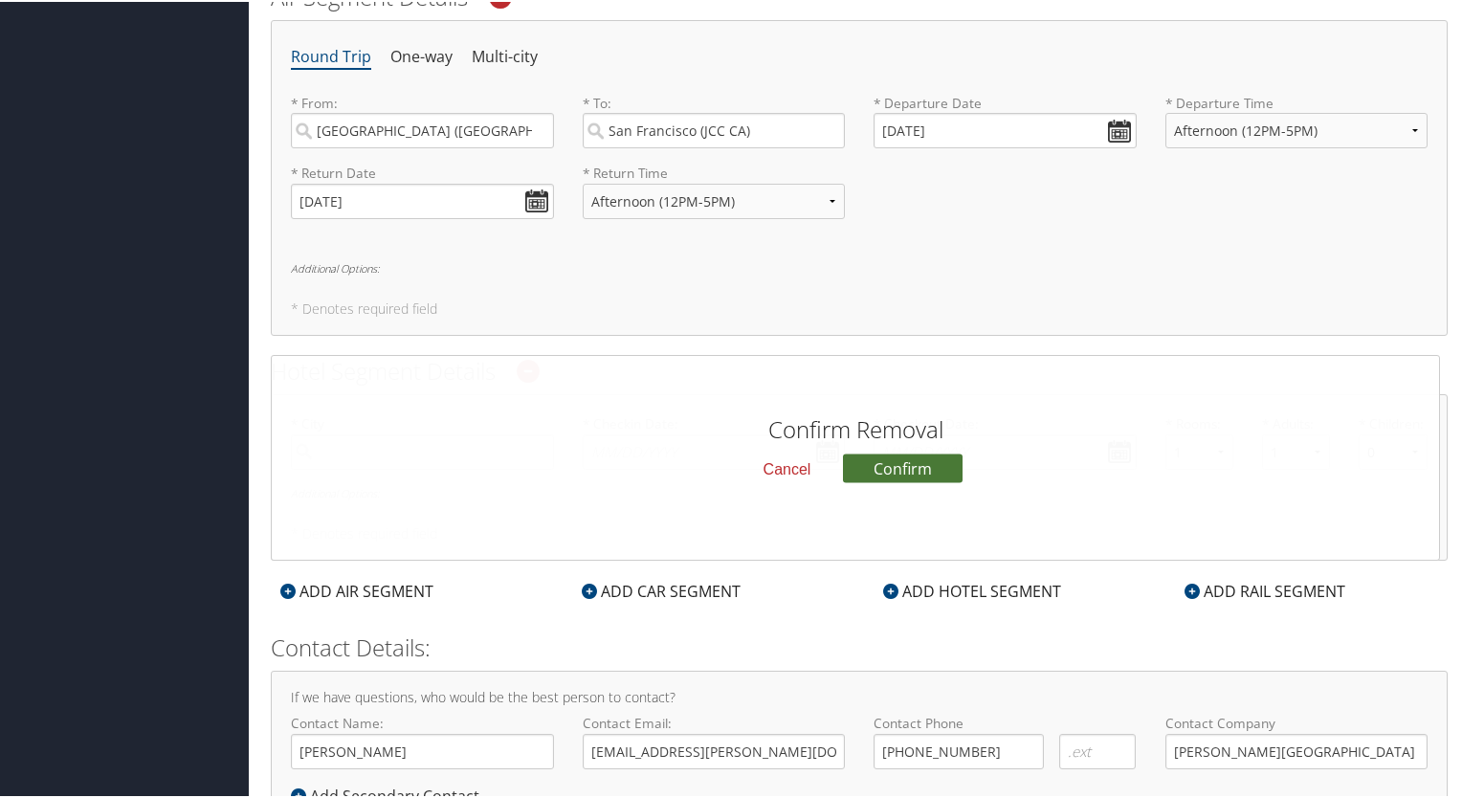
click at [945, 464] on button "Confirm" at bounding box center [903, 467] width 120 height 29
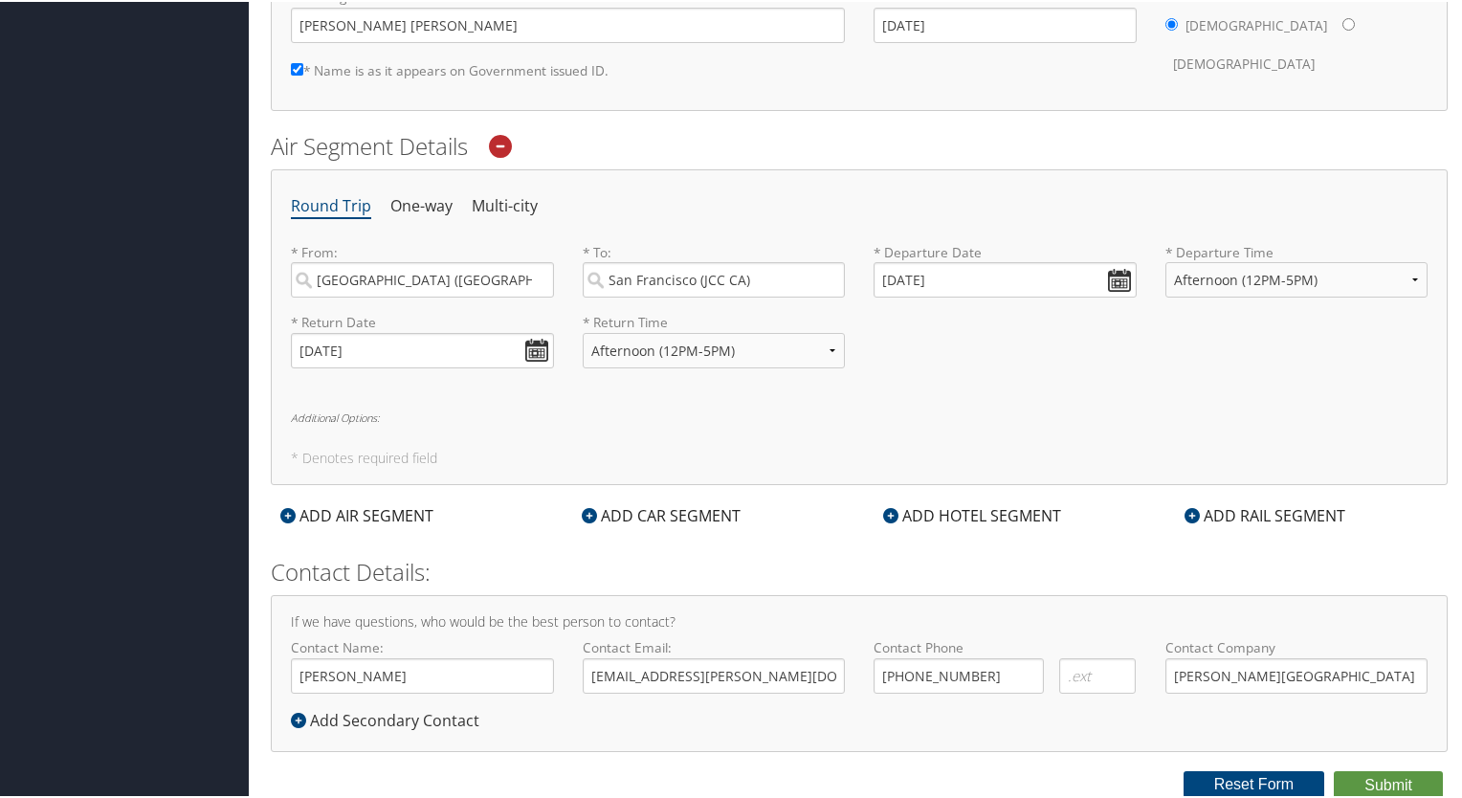
scroll to position [627, 0]
click at [1377, 787] on button "Submit" at bounding box center [1388, 786] width 109 height 29
